Goal: Information Seeking & Learning: Compare options

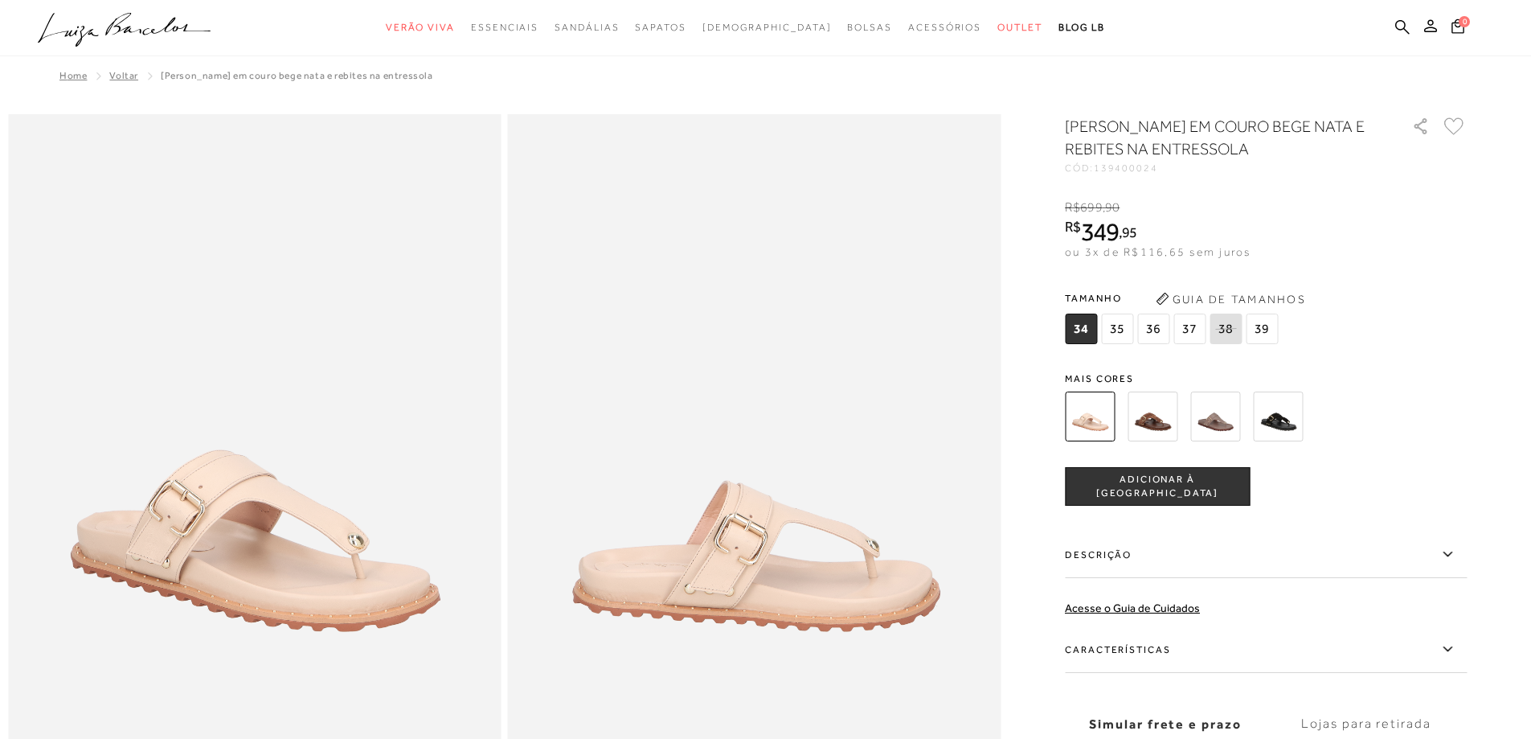
click at [1143, 413] on img at bounding box center [1153, 416] width 50 height 50
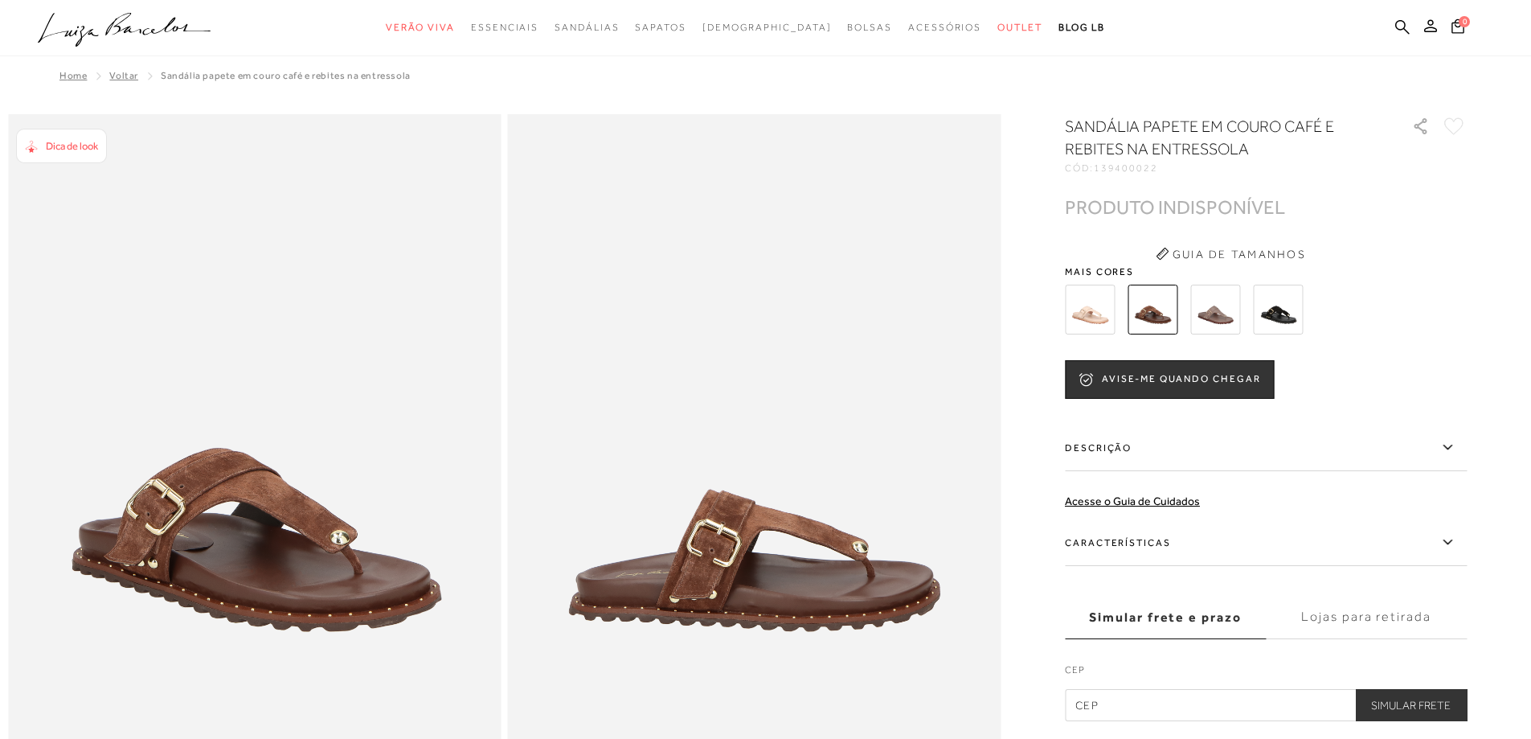
click at [1289, 312] on img at bounding box center [1278, 310] width 50 height 50
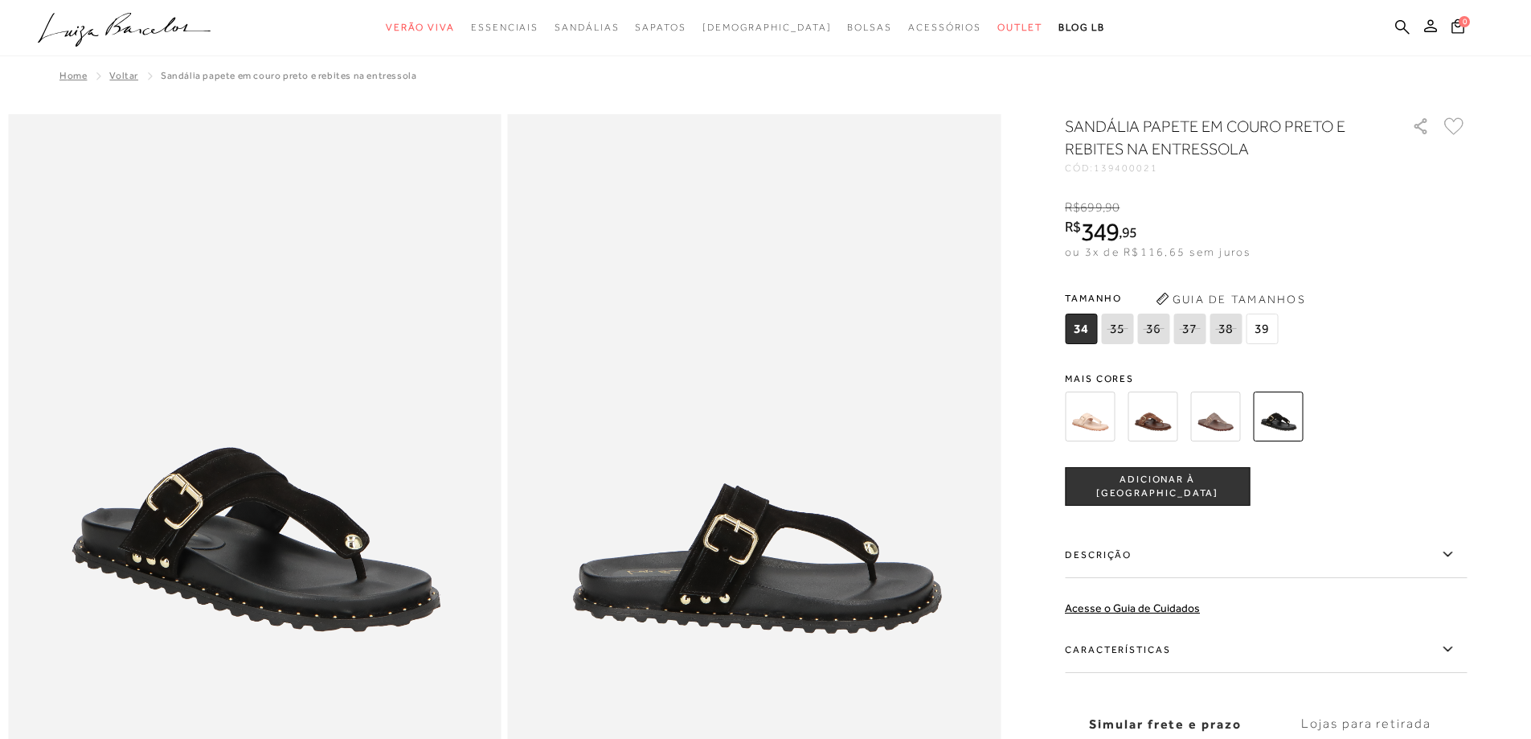
click at [1227, 415] on img at bounding box center [1216, 416] width 50 height 50
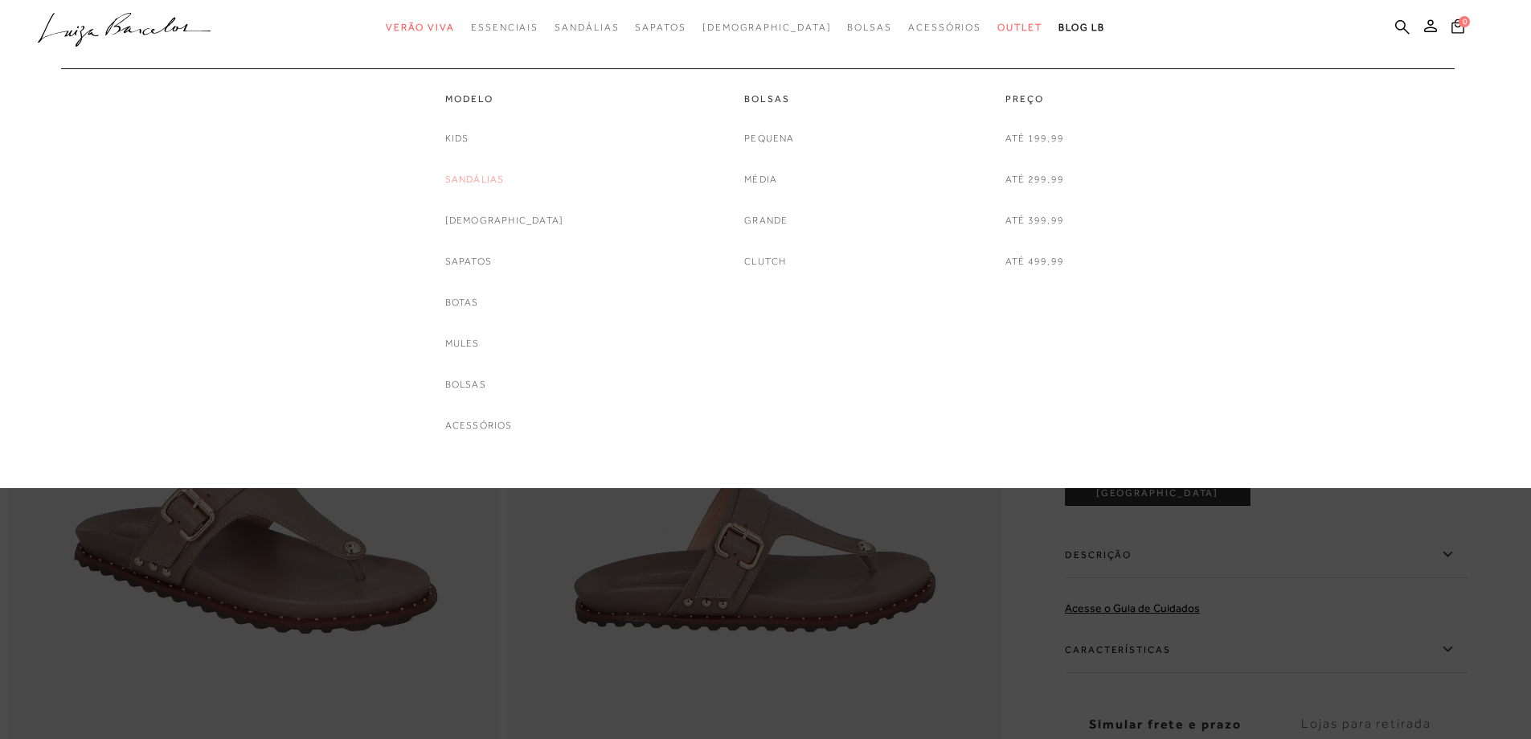
click at [493, 177] on link "Sandálias" at bounding box center [474, 179] width 59 height 17
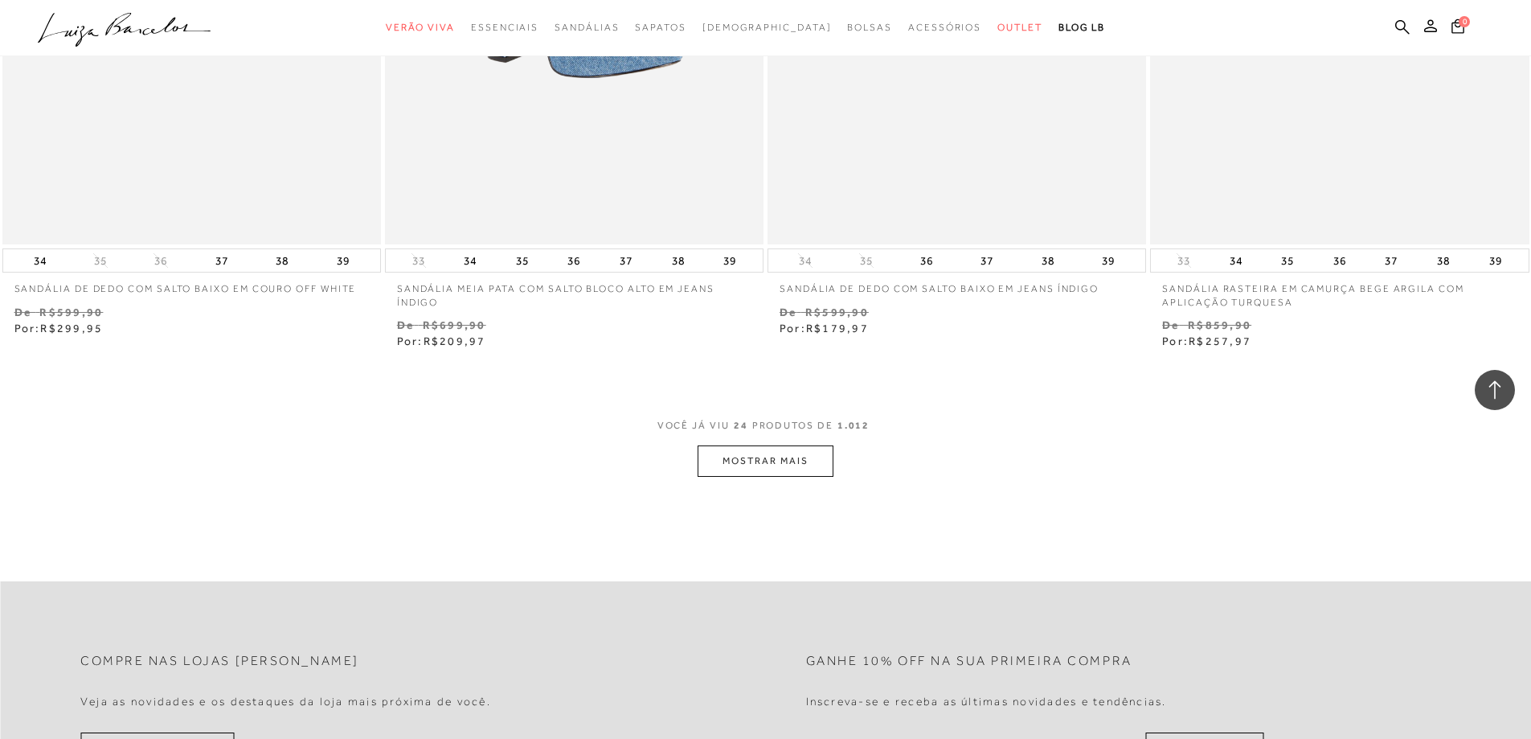
scroll to position [3939, 0]
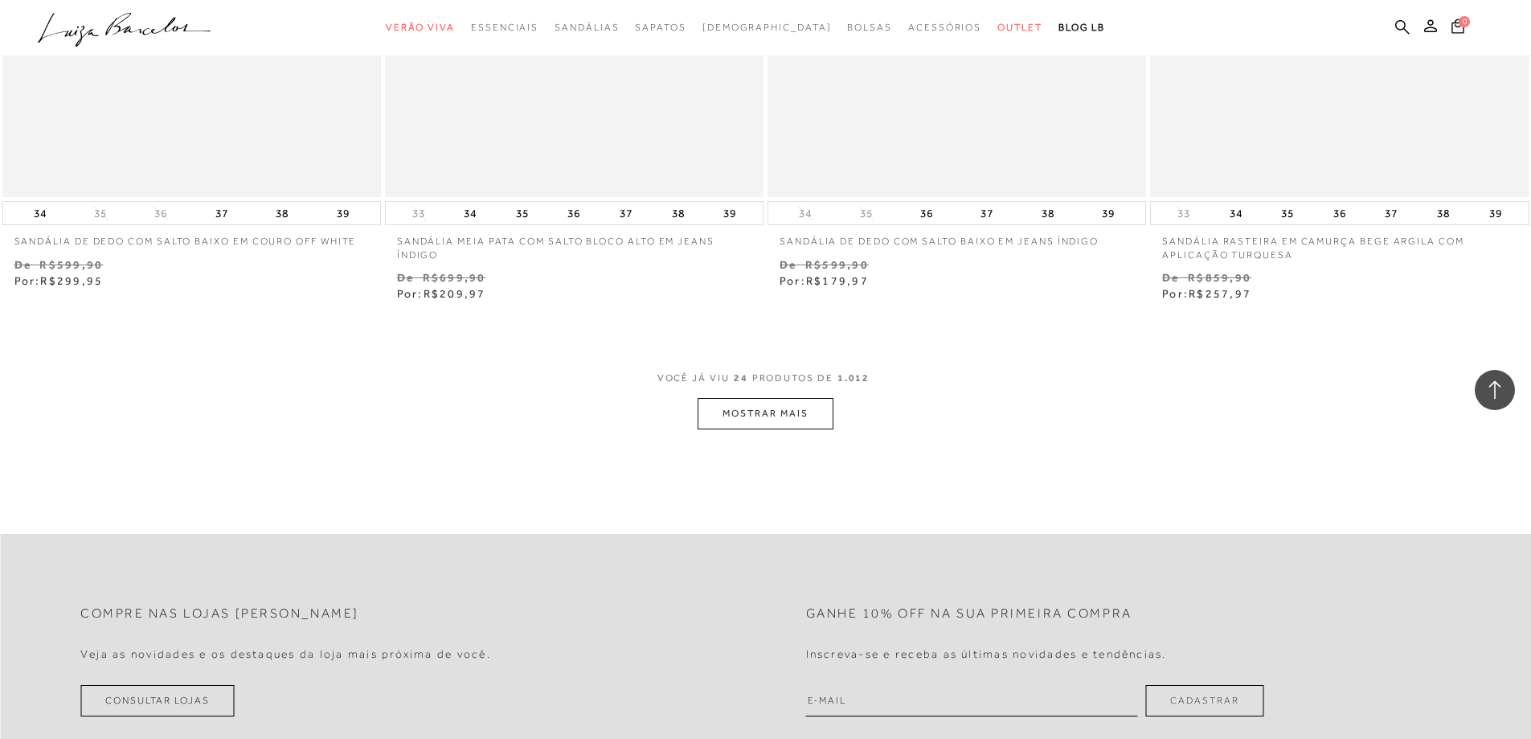
click at [744, 407] on button "MOSTRAR MAIS" at bounding box center [765, 413] width 135 height 31
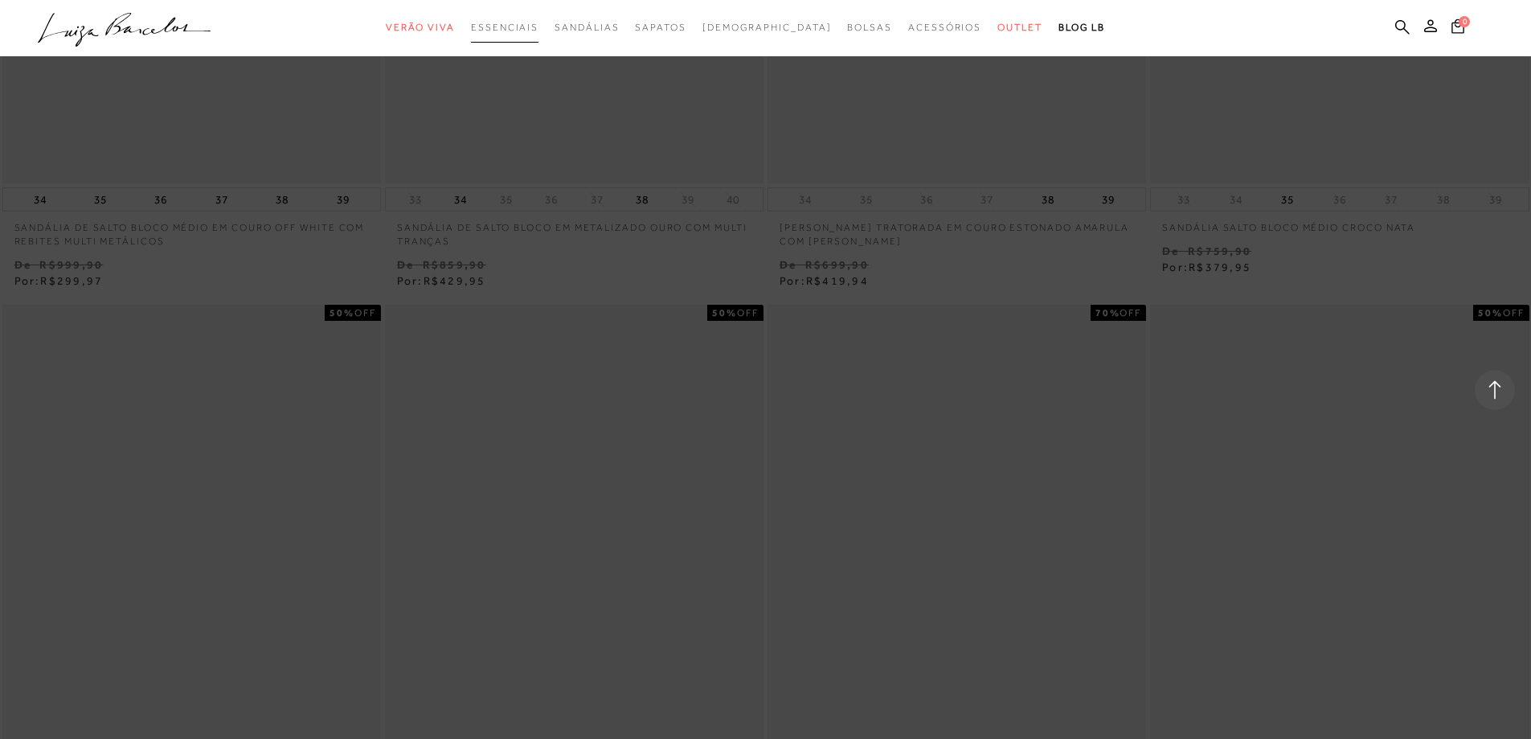
scroll to position [5788, 0]
